Goal: Transaction & Acquisition: Purchase product/service

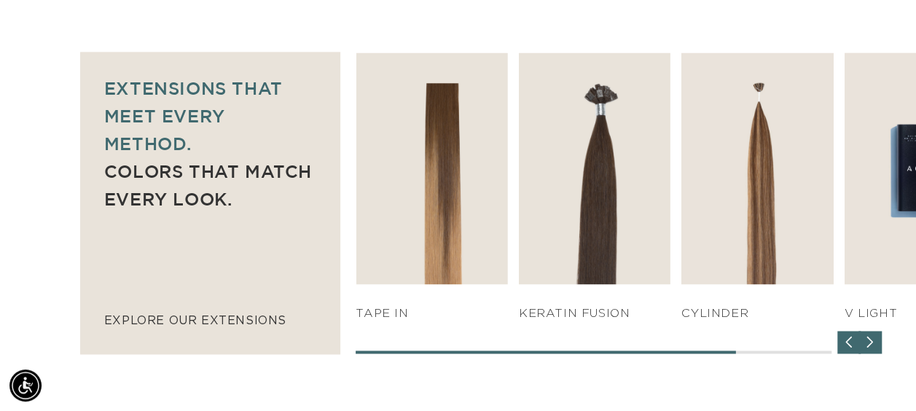
scroll to position [0, 1624]
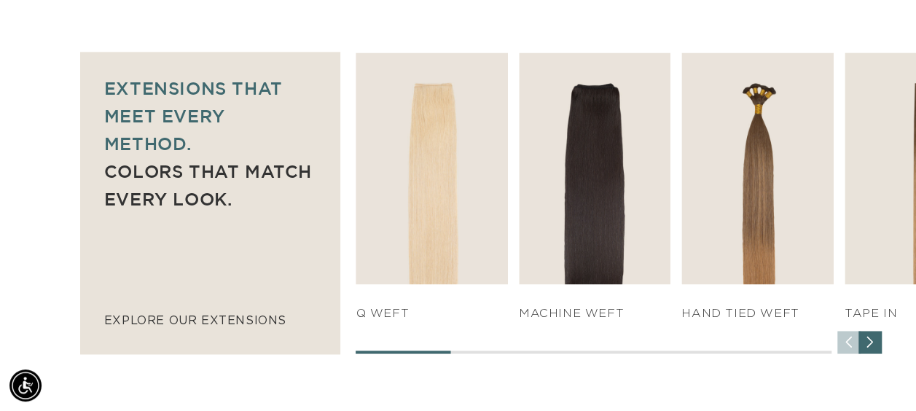
click at [587, 194] on img "2 / 7" at bounding box center [595, 167] width 152 height 231
click at [645, 256] on link "SHOP NOW" at bounding box center [595, 256] width 144 height 28
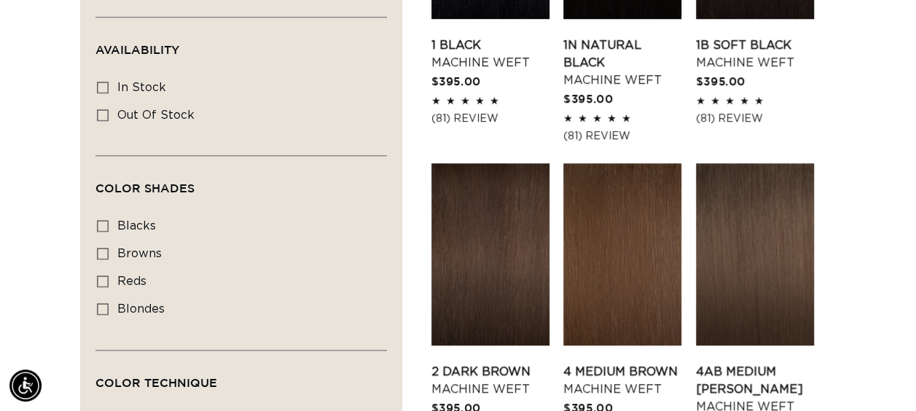
scroll to position [688, 0]
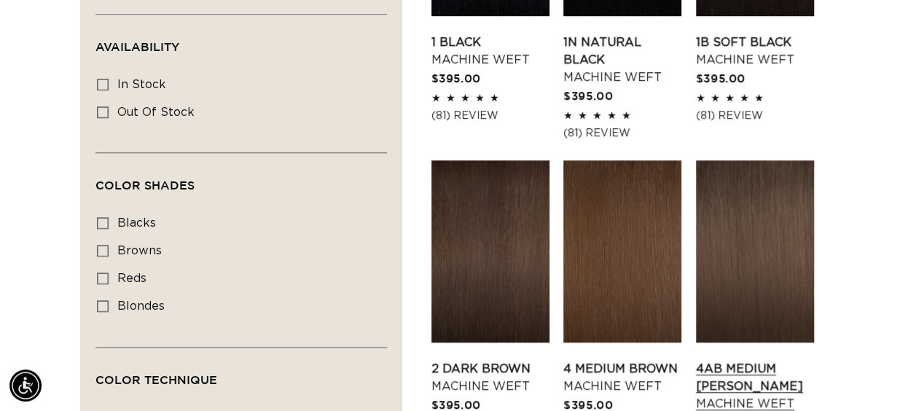
click at [761, 360] on link "4AB Medium Ash Brown Machine Weft" at bounding box center [755, 386] width 118 height 52
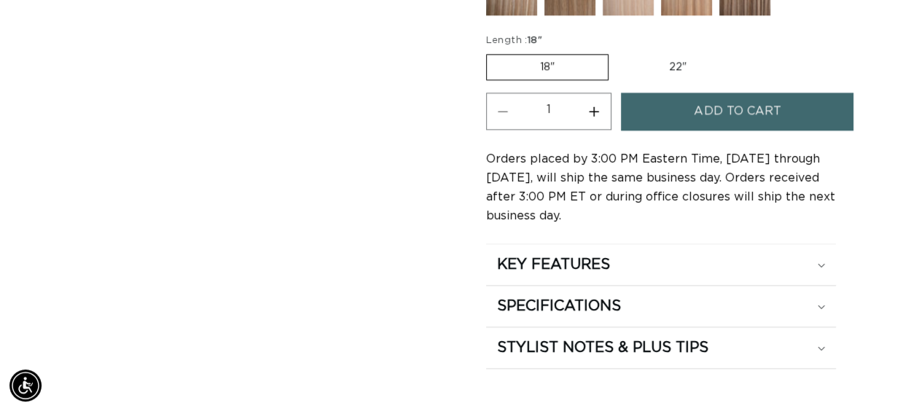
scroll to position [0, 811]
click at [771, 296] on div "SPECIFICATIONS" at bounding box center [661, 305] width 329 height 19
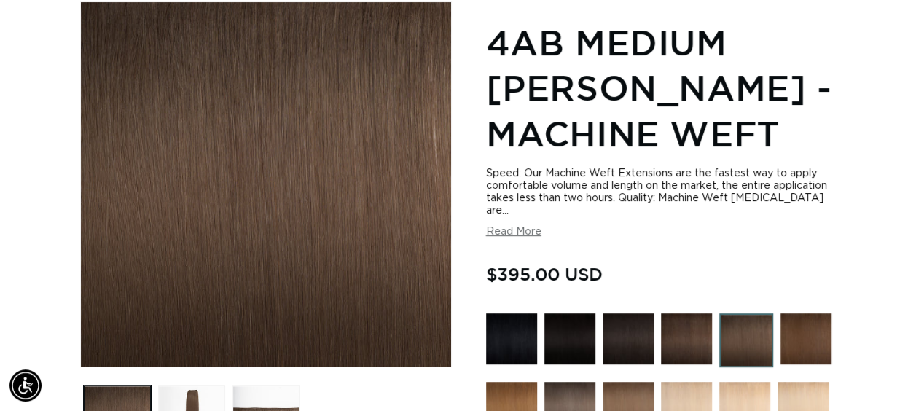
scroll to position [0, 1624]
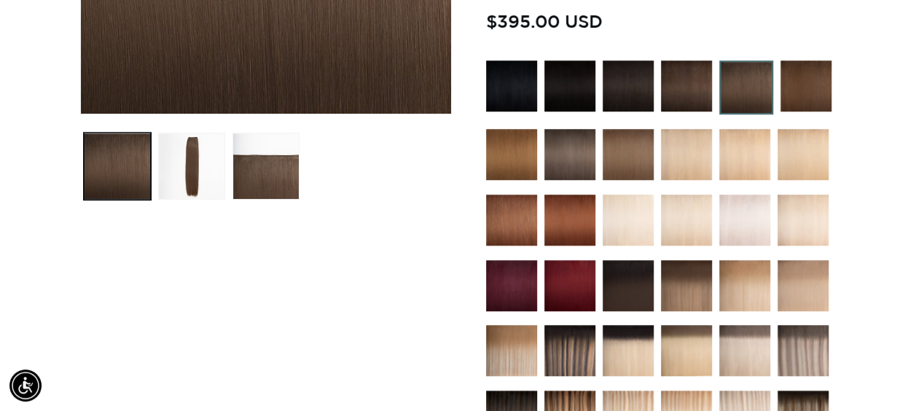
scroll to position [0, 0]
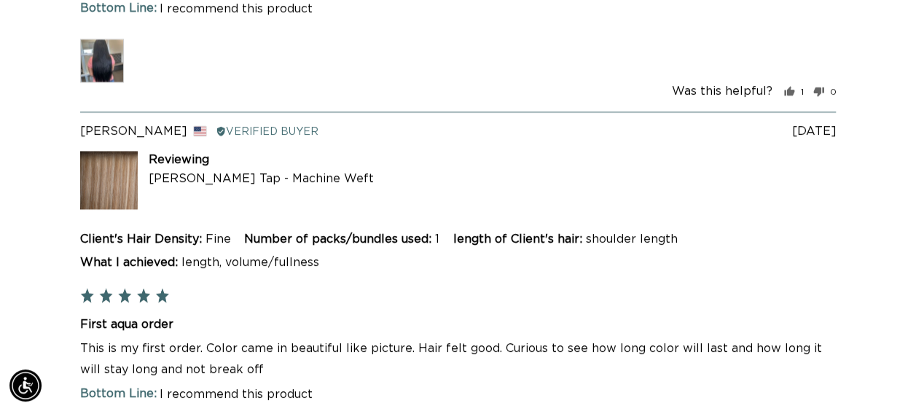
click at [803, 338] on p "This is my first order. Color came in beautiful like picture. Hair felt good. C…" at bounding box center [458, 359] width 756 height 42
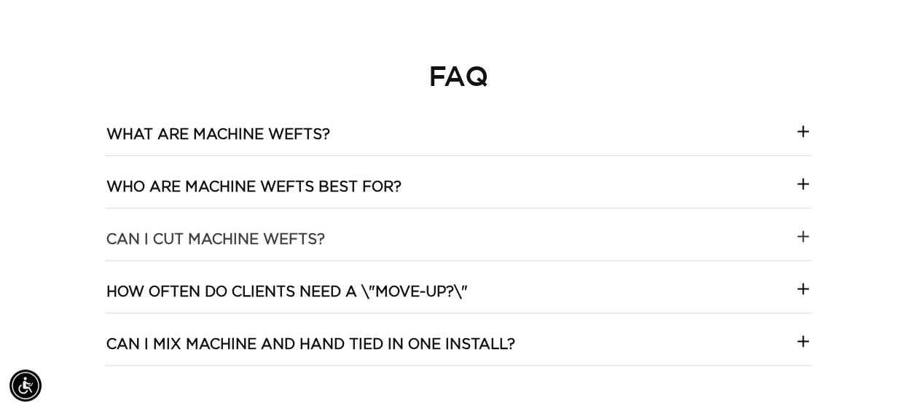
click at [802, 236] on icon at bounding box center [803, 236] width 10 height 0
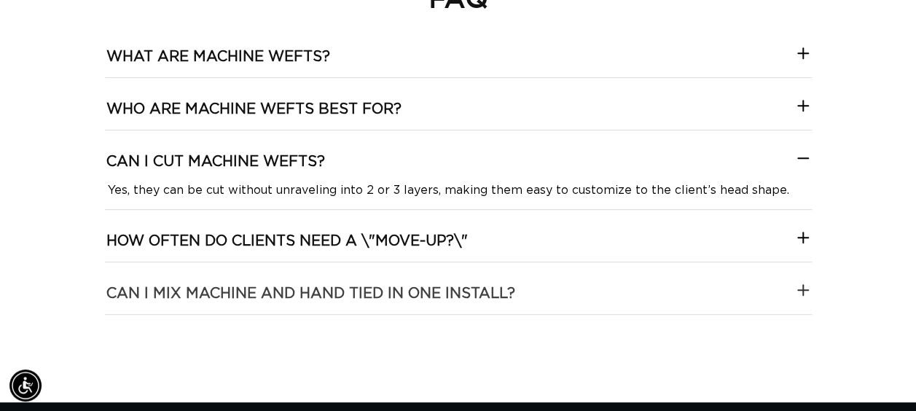
click at [806, 281] on icon at bounding box center [802, 289] width 17 height 17
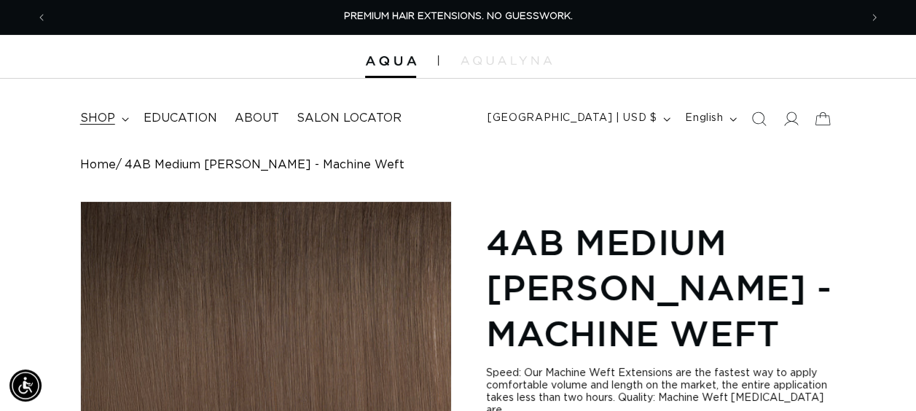
click at [119, 122] on summary "shop" at bounding box center [102, 118] width 63 height 33
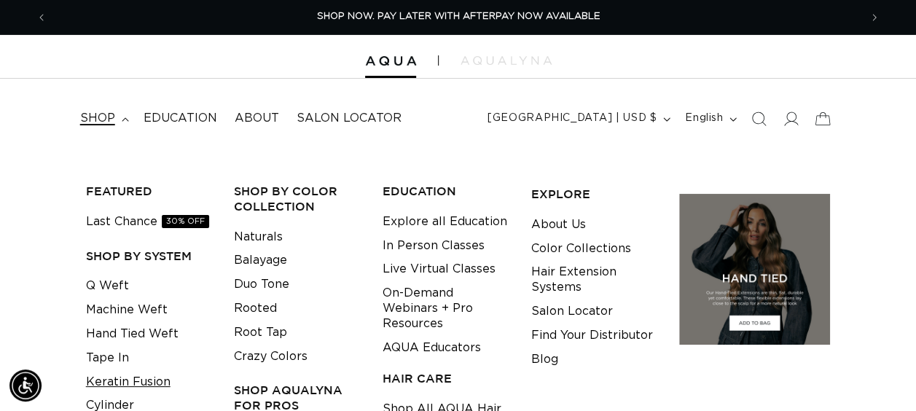
click at [126, 374] on link "Keratin Fusion" at bounding box center [128, 382] width 85 height 24
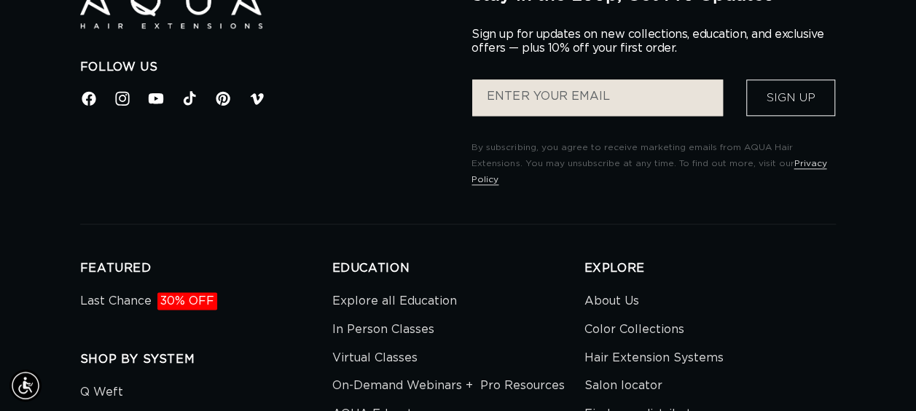
scroll to position [3541, 0]
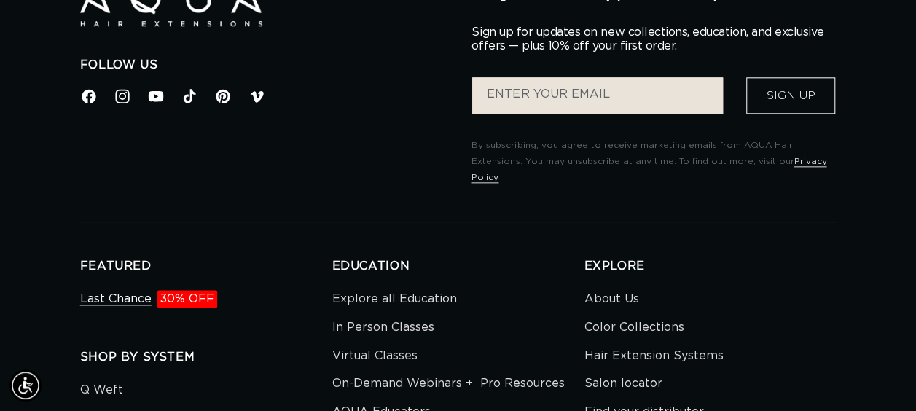
click at [141, 288] on link "Last Chance 30% OFF" at bounding box center [148, 300] width 137 height 25
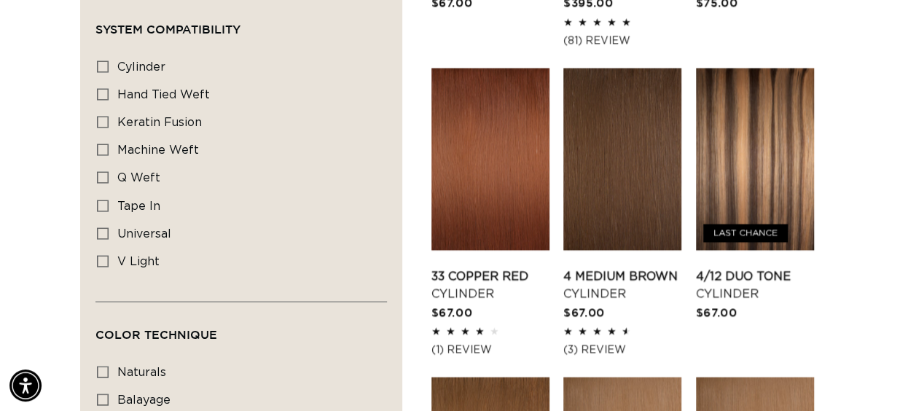
scroll to position [1397, 0]
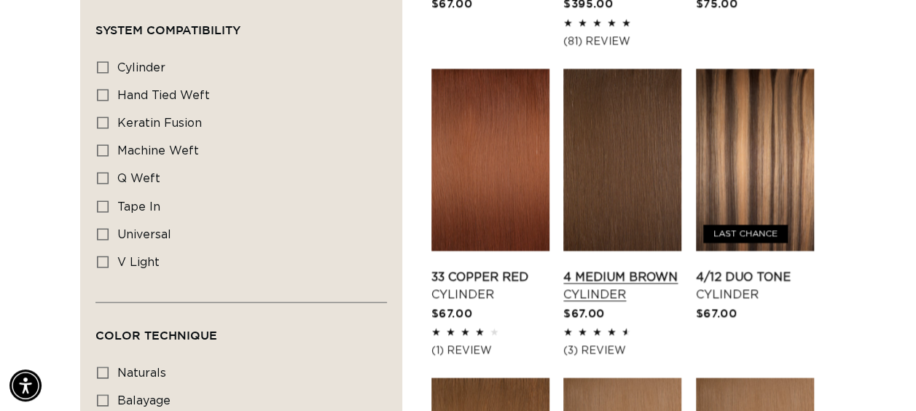
click at [610, 269] on link "4 Medium Brown Cylinder" at bounding box center [622, 286] width 118 height 35
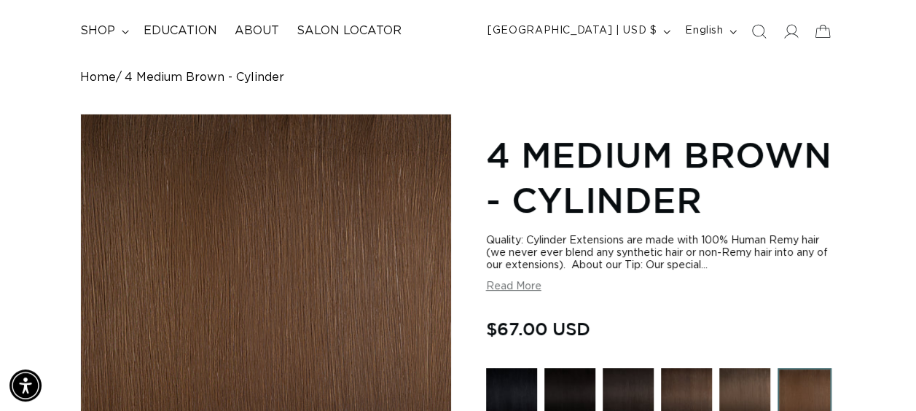
scroll to position [0, 811]
click at [515, 286] on button "Read More" at bounding box center [513, 286] width 55 height 12
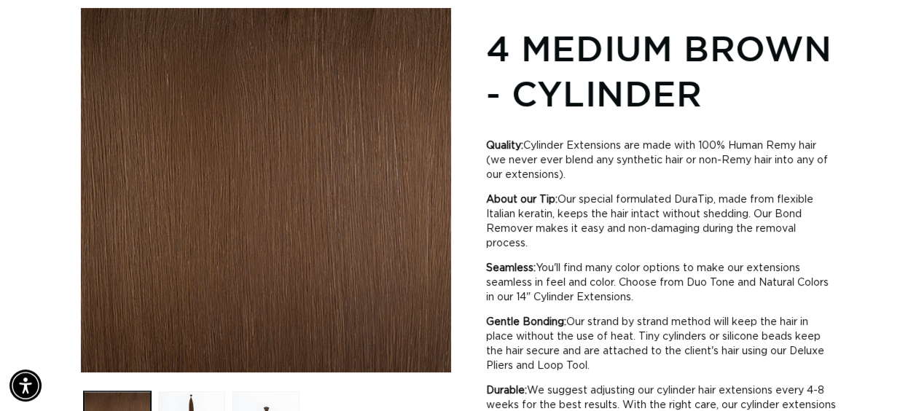
scroll to position [0, 0]
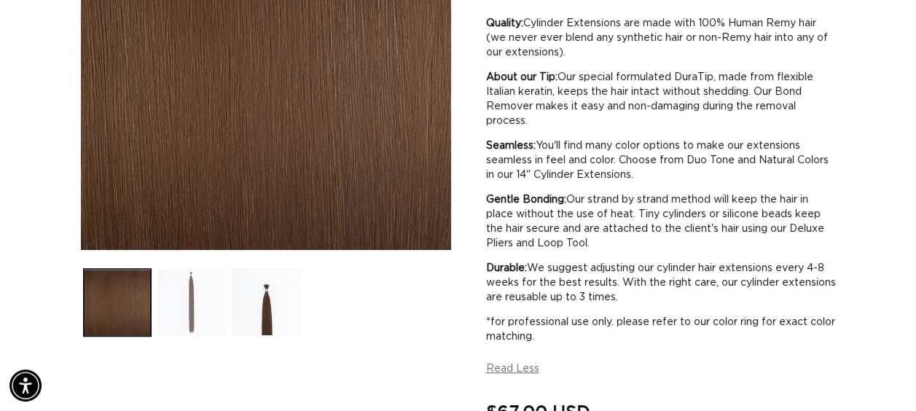
click at [192, 283] on button "Load image 2 in gallery view" at bounding box center [191, 302] width 67 height 67
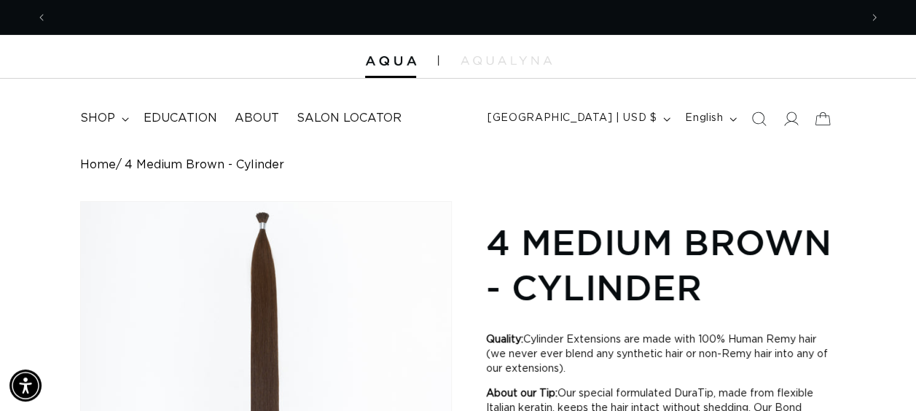
scroll to position [0, 811]
click at [510, 58] on img at bounding box center [505, 60] width 91 height 9
click at [266, 119] on span "About" at bounding box center [257, 118] width 44 height 15
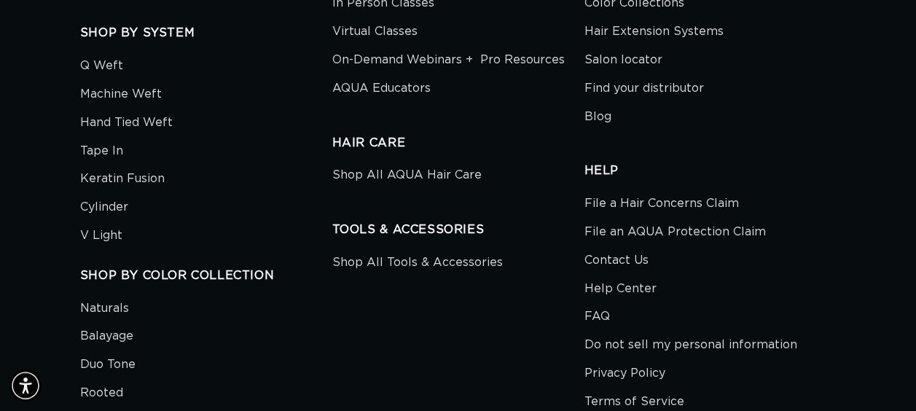
scroll to position [3073, 0]
click at [456, 252] on link "Shop All Tools & Accessories" at bounding box center [417, 264] width 170 height 25
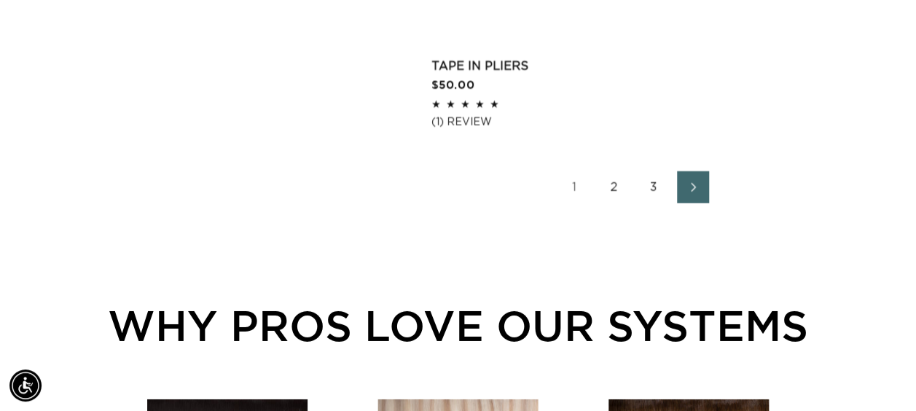
scroll to position [2287, 0]
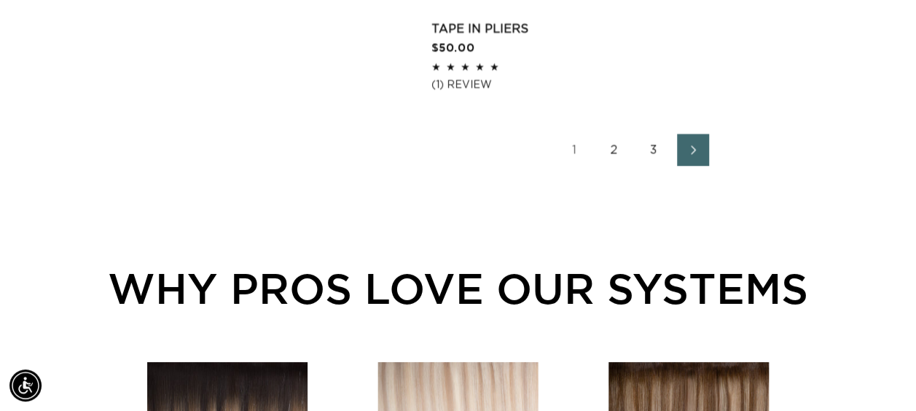
click at [610, 150] on link "2" at bounding box center [614, 150] width 32 height 32
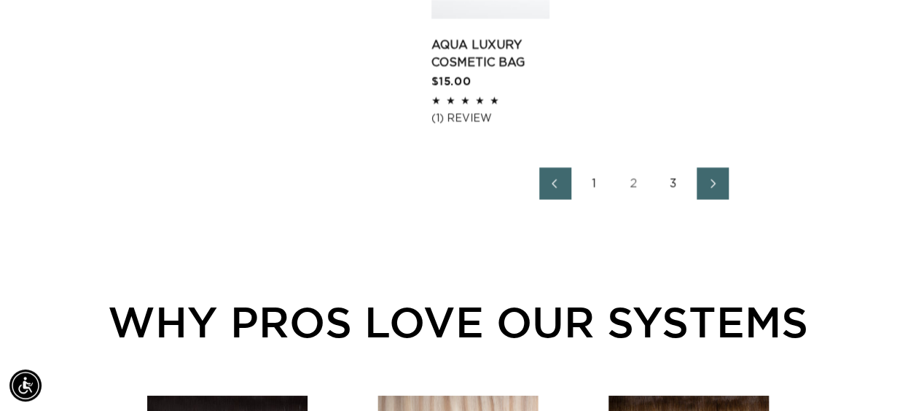
click at [667, 187] on link "3" at bounding box center [673, 184] width 32 height 32
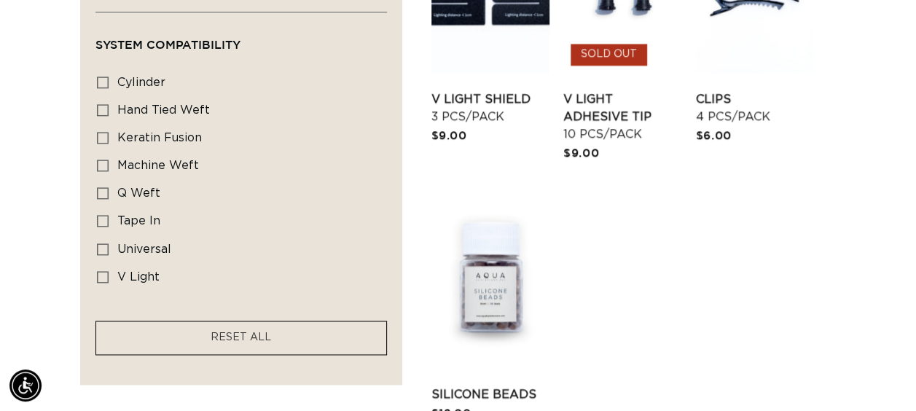
scroll to position [1003, 0]
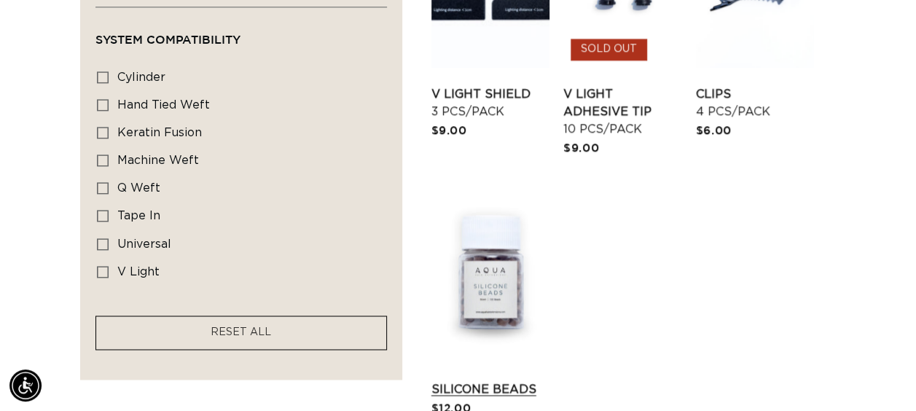
click at [463, 380] on link "Silicone Beads" at bounding box center [490, 388] width 118 height 17
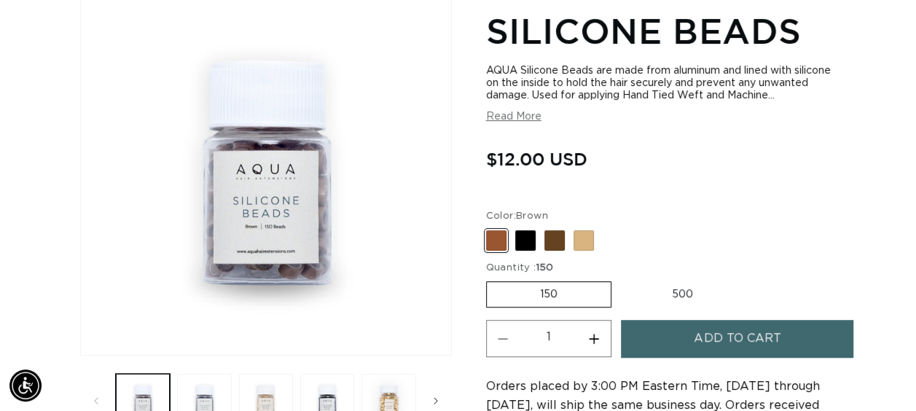
scroll to position [0, 1624]
click at [546, 242] on span at bounding box center [554, 240] width 20 height 20
click at [490, 228] on input "Dark Brown Variant sold out or unavailable" at bounding box center [490, 227] width 1 height 1
radio input "true"
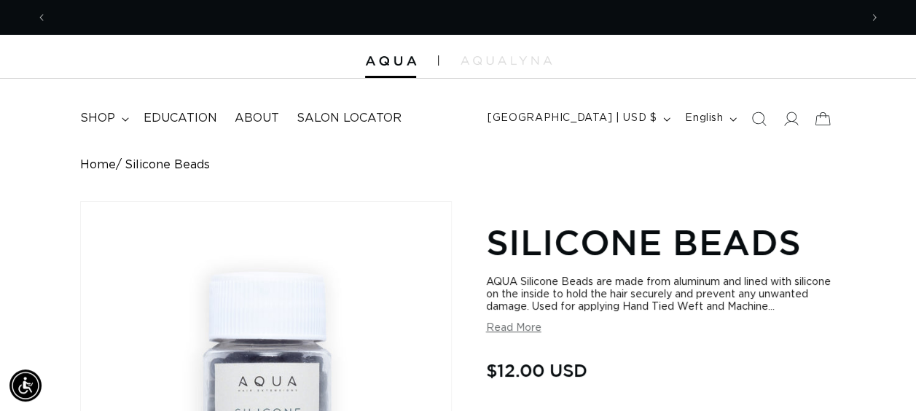
scroll to position [0, 1624]
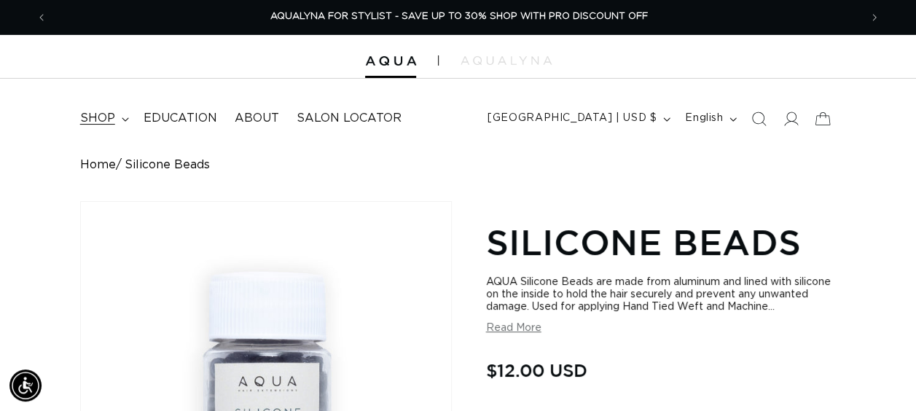
click at [115, 122] on summary "shop" at bounding box center [102, 118] width 63 height 33
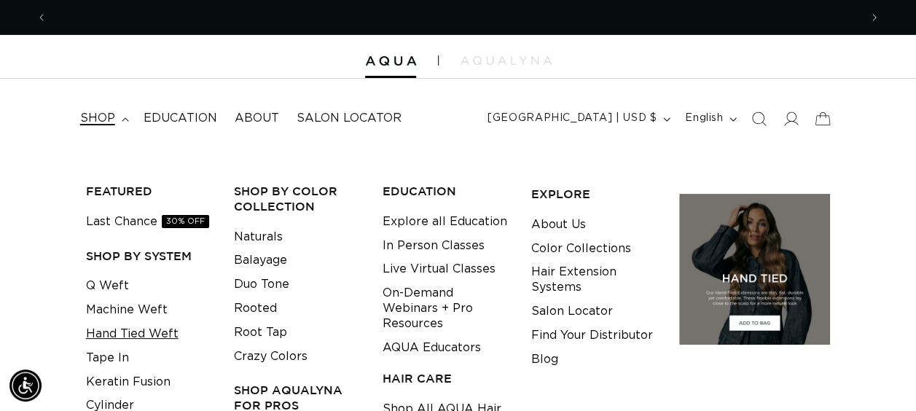
scroll to position [0, 0]
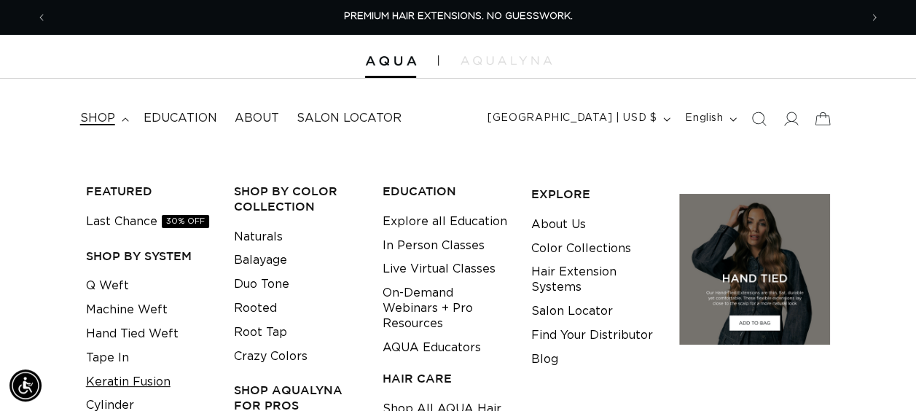
click at [121, 385] on link "Keratin Fusion" at bounding box center [128, 382] width 85 height 24
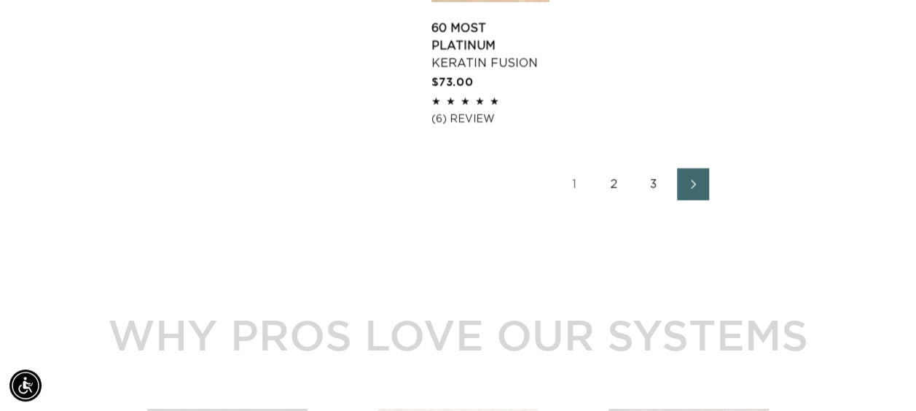
scroll to position [2316, 0]
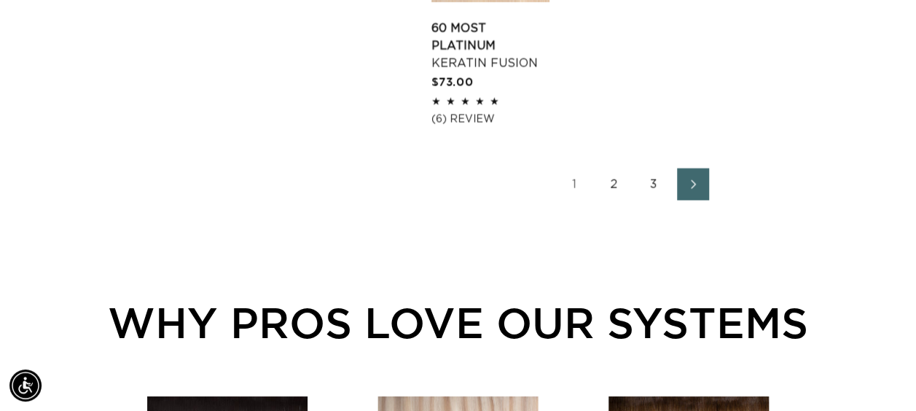
click at [610, 168] on link "2" at bounding box center [614, 184] width 32 height 32
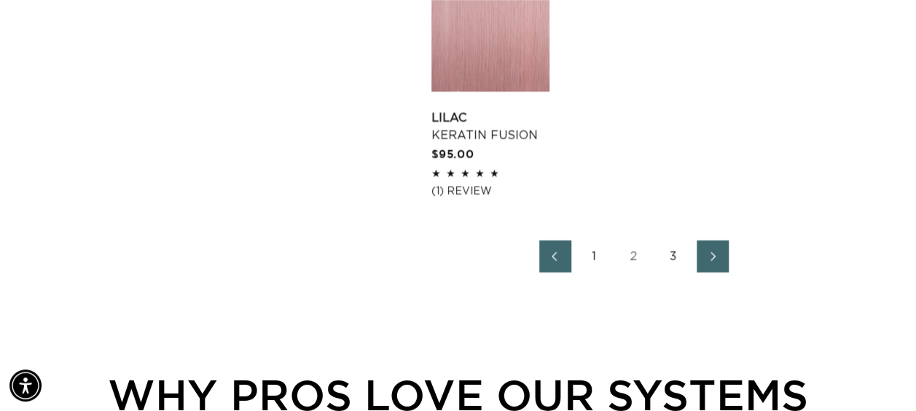
scroll to position [2172, 0]
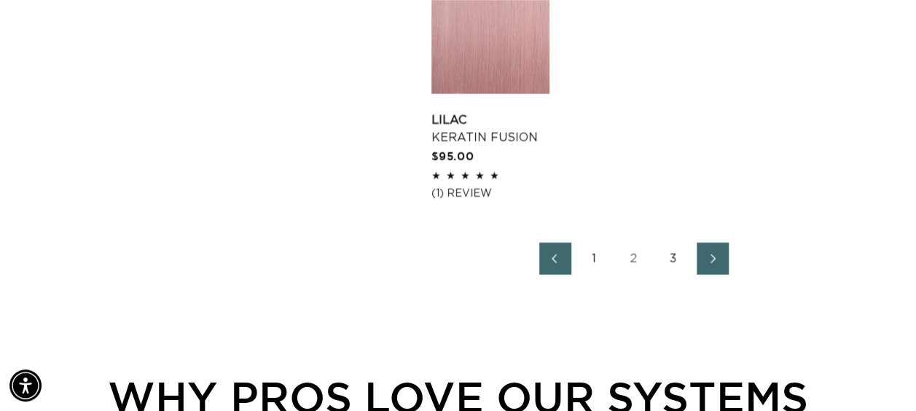
click at [672, 264] on link "3" at bounding box center [673, 259] width 32 height 32
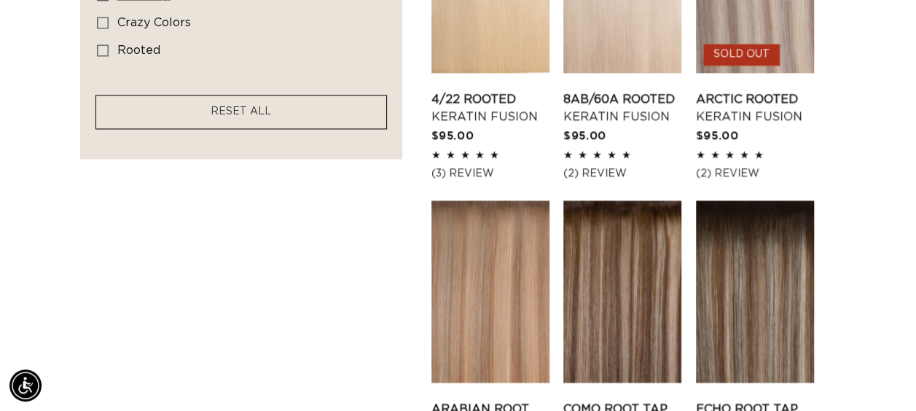
scroll to position [0, 1624]
